Goal: Register for event/course

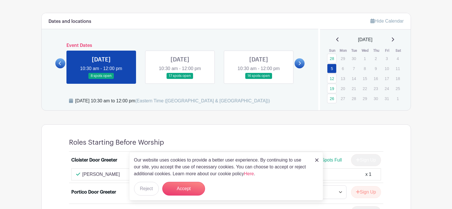
scroll to position [294, 0]
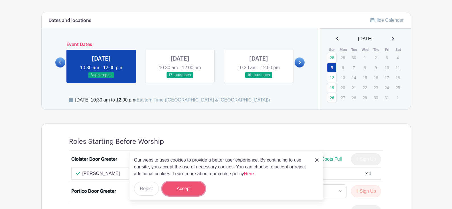
click at [187, 186] on button "Accept" at bounding box center [183, 189] width 43 height 14
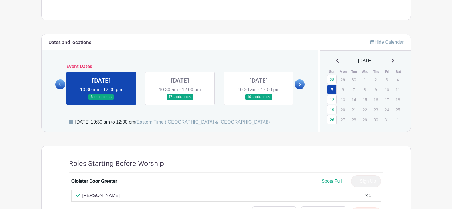
scroll to position [269, 0]
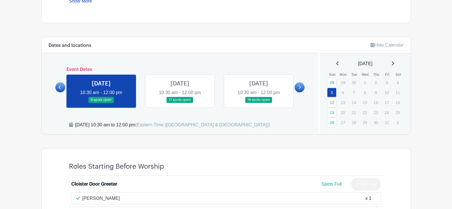
click at [180, 103] on link at bounding box center [180, 103] width 0 height 0
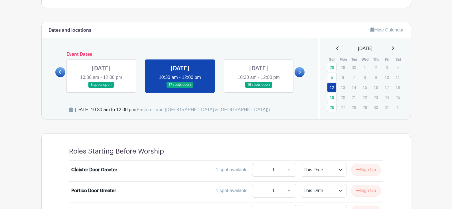
scroll to position [284, 0]
click at [259, 88] on link at bounding box center [259, 88] width 0 height 0
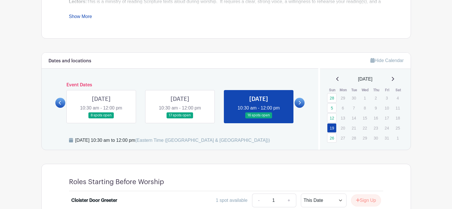
scroll to position [249, 0]
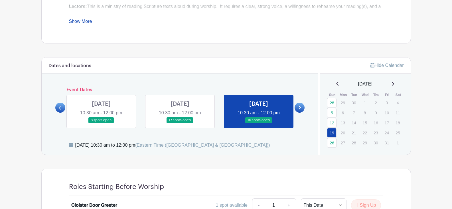
click at [301, 107] on link at bounding box center [300, 107] width 10 height 10
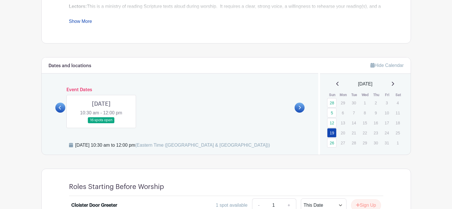
click at [101, 123] on link at bounding box center [101, 123] width 0 height 0
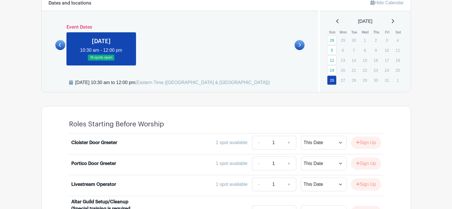
scroll to position [308, 0]
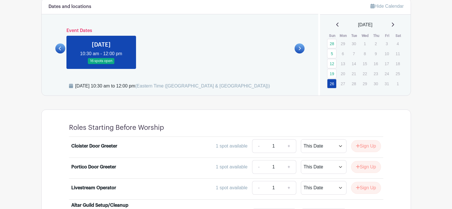
click at [394, 25] on icon at bounding box center [393, 25] width 2 height 4
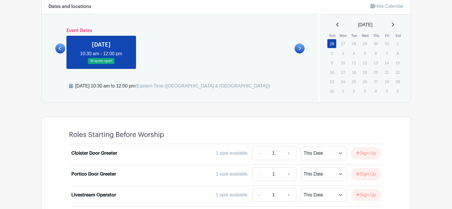
click at [299, 48] on icon at bounding box center [300, 48] width 3 height 4
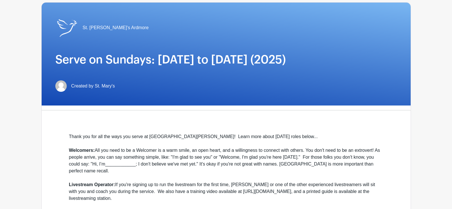
scroll to position [0, 0]
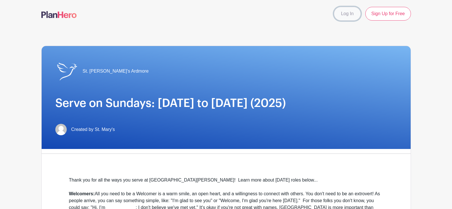
click at [344, 12] on link "Log In" at bounding box center [347, 14] width 27 height 14
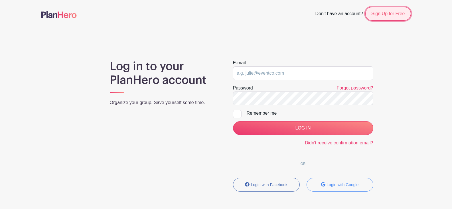
click at [386, 10] on link "Sign Up for Free" at bounding box center [388, 14] width 45 height 14
